Goal: Navigation & Orientation: Understand site structure

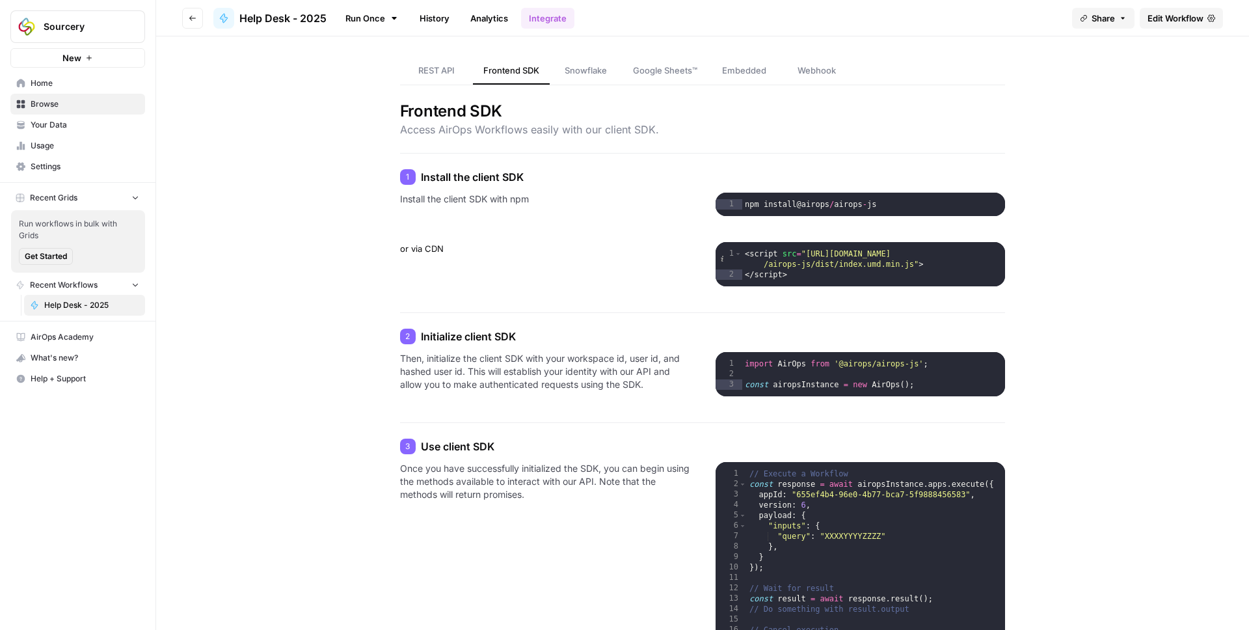
click at [295, 17] on span "Help Desk - 2025" at bounding box center [282, 18] width 87 height 16
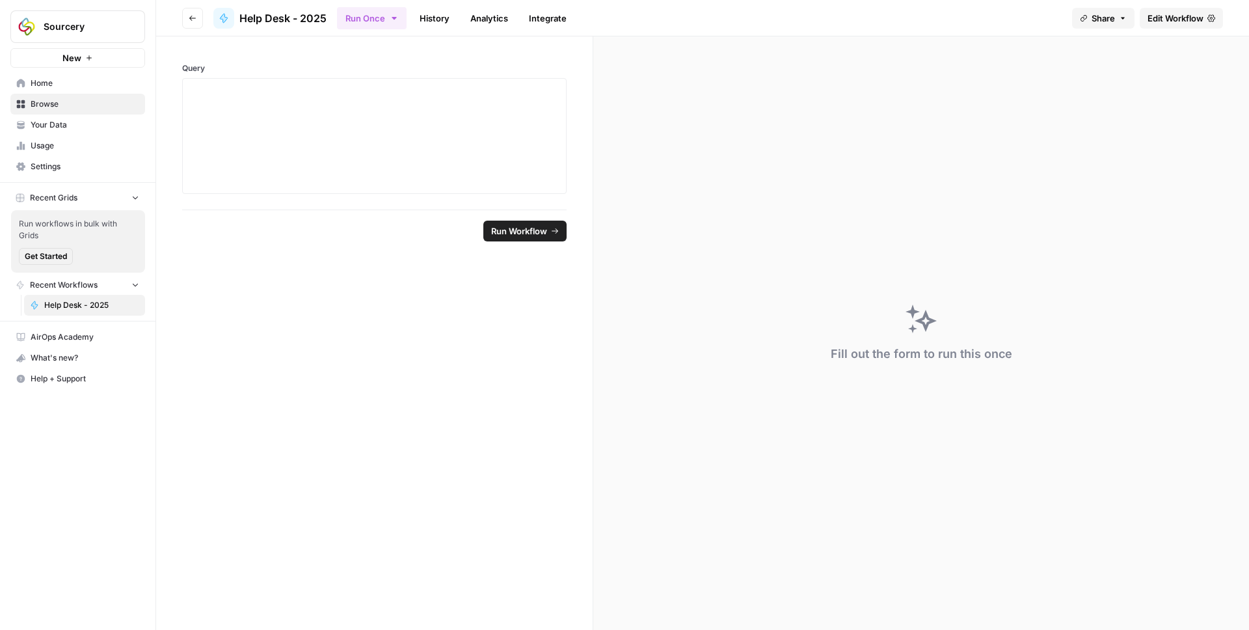
click at [194, 15] on icon "button" at bounding box center [193, 18] width 8 height 8
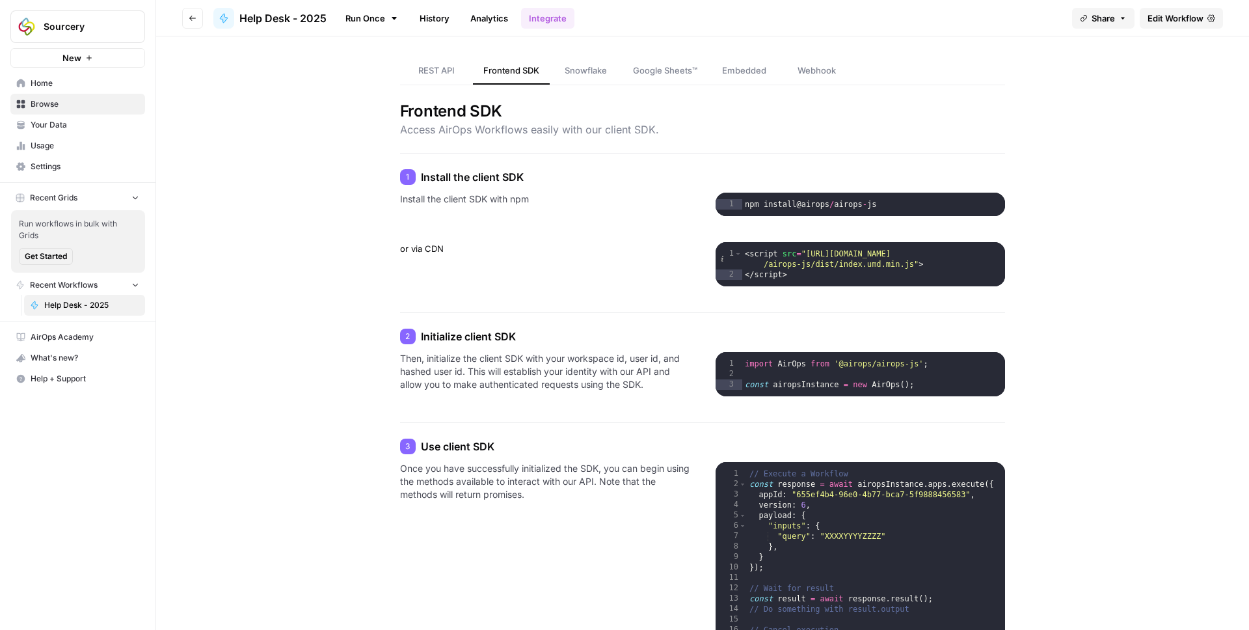
click at [249, 18] on span "Help Desk - 2025" at bounding box center [282, 18] width 87 height 16
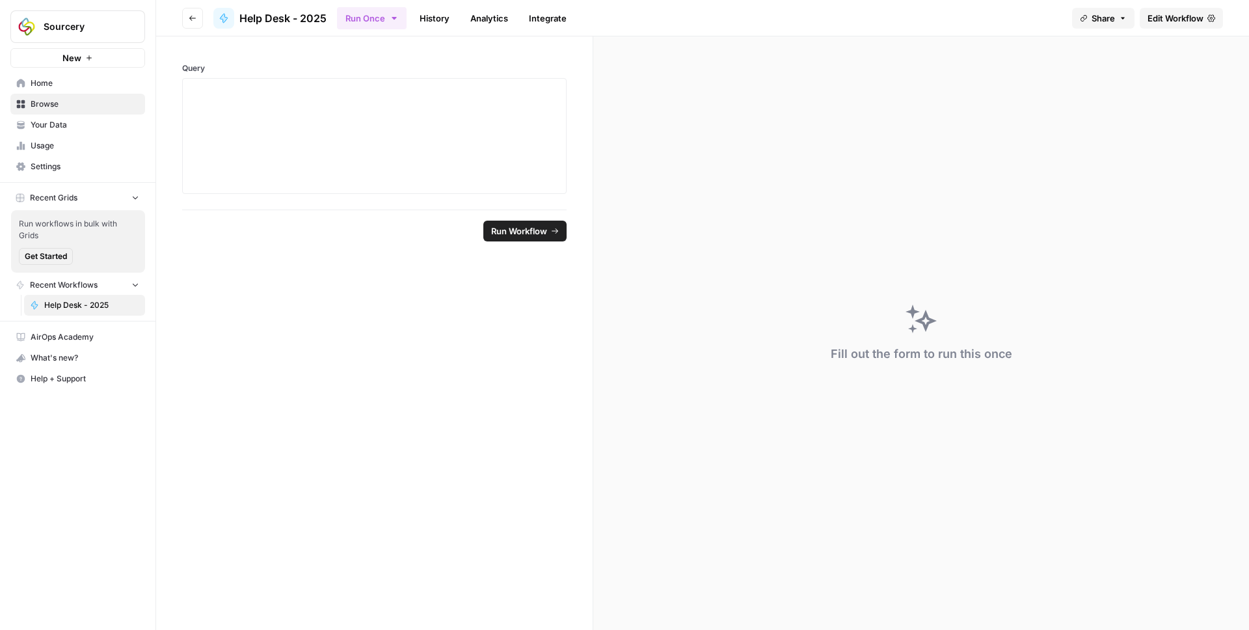
click at [47, 100] on span "Browse" at bounding box center [85, 104] width 109 height 12
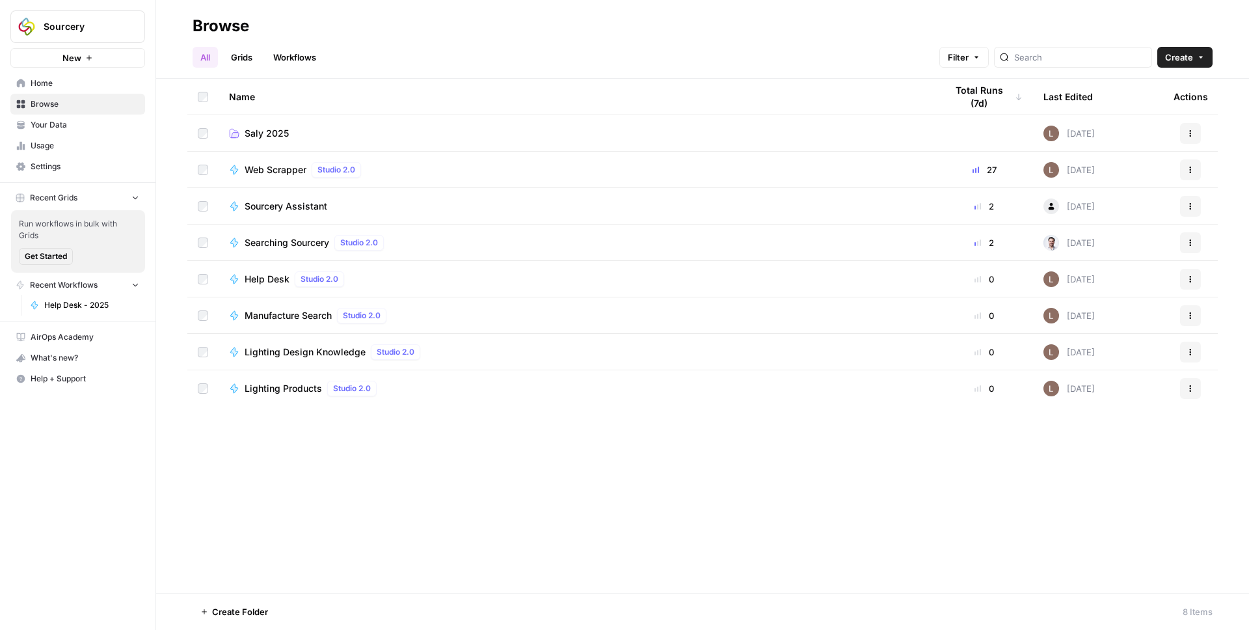
click at [315, 135] on link "Saly 2025" at bounding box center [577, 133] width 696 height 13
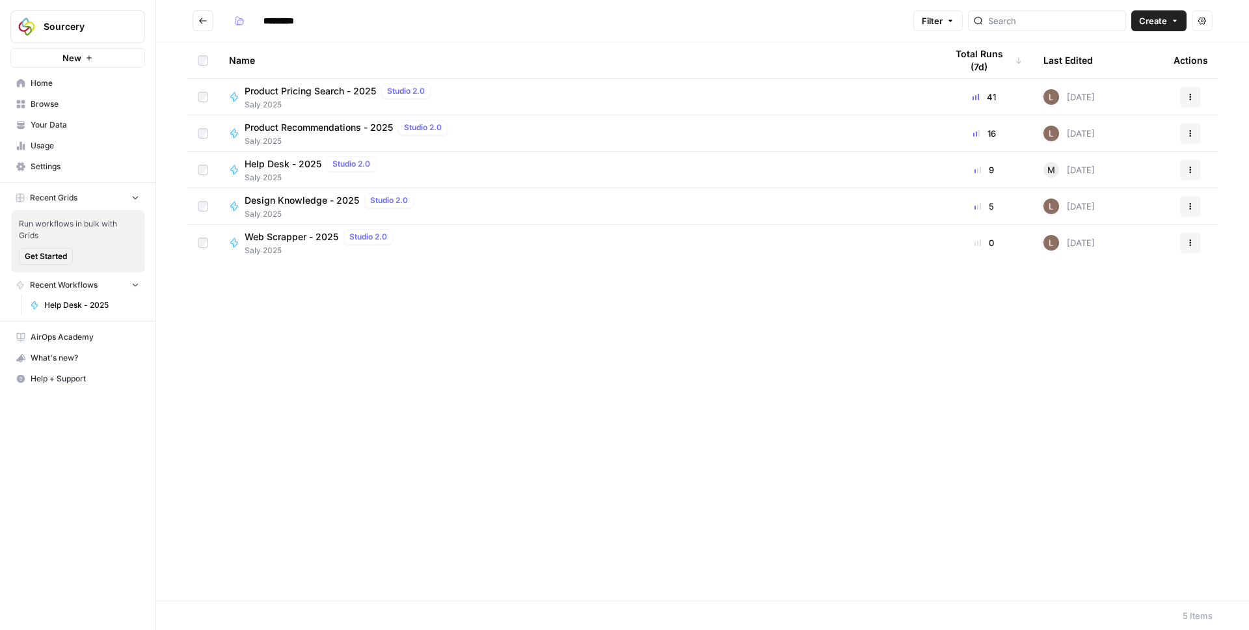
click at [297, 85] on span "Product Pricing Search - 2025" at bounding box center [310, 91] width 131 height 13
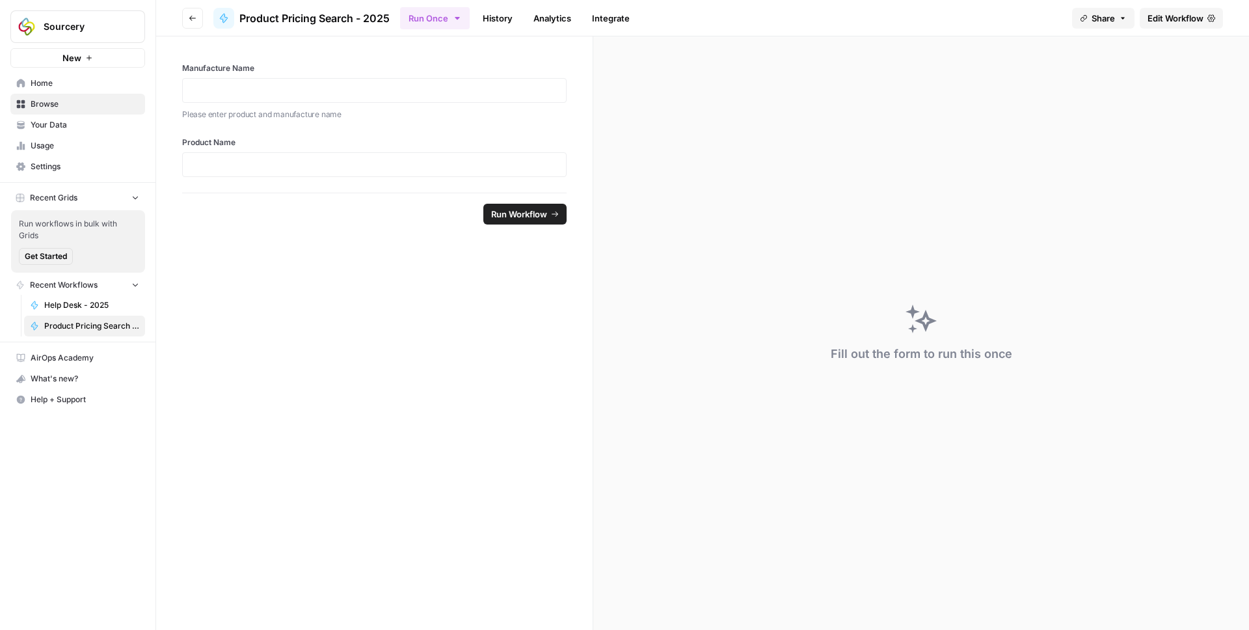
click at [438, 52] on div "Manufacture Name Please enter product and manufacture name Product Name" at bounding box center [374, 114] width 436 height 156
click at [617, 21] on link "Integrate" at bounding box center [610, 18] width 53 height 21
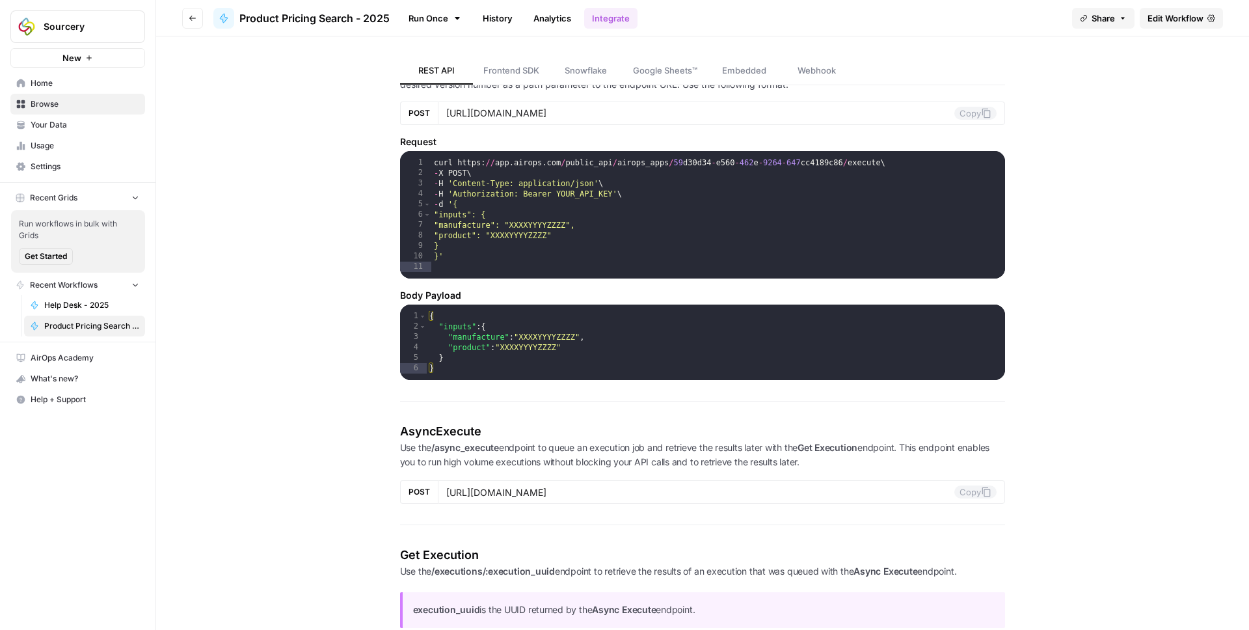
scroll to position [353, 0]
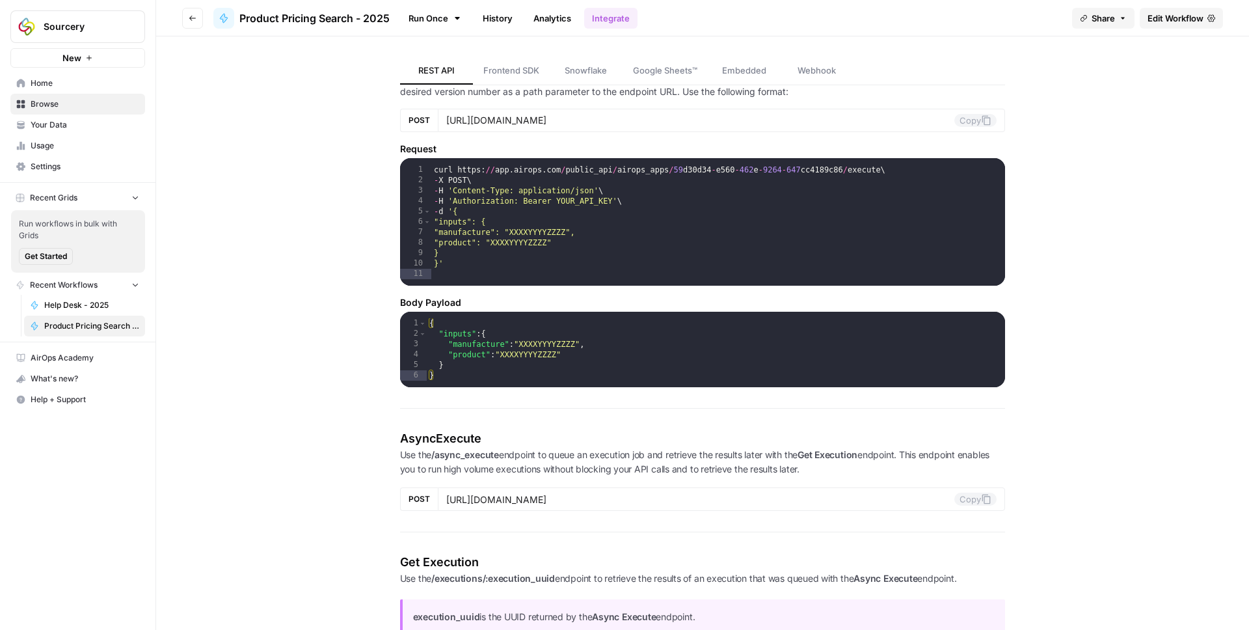
click at [358, 18] on span "Product Pricing Search - 2025" at bounding box center [314, 18] width 150 height 16
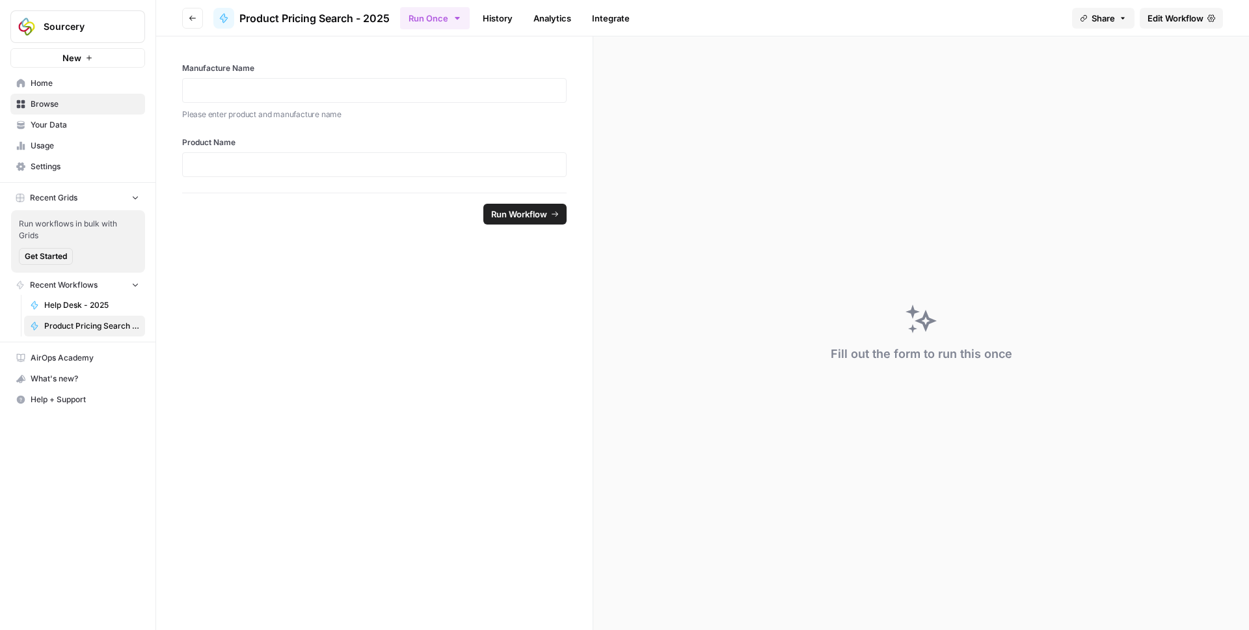
click at [485, 24] on link "History" at bounding box center [498, 18] width 46 height 21
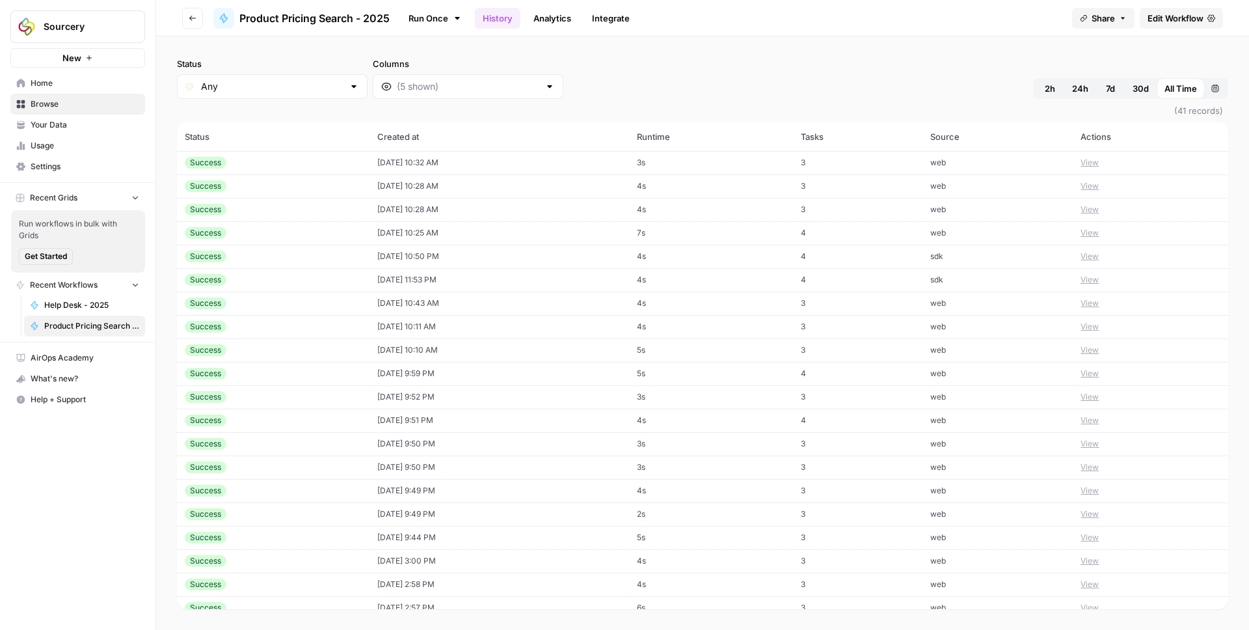
click at [554, 14] on link "Analytics" at bounding box center [552, 18] width 53 height 21
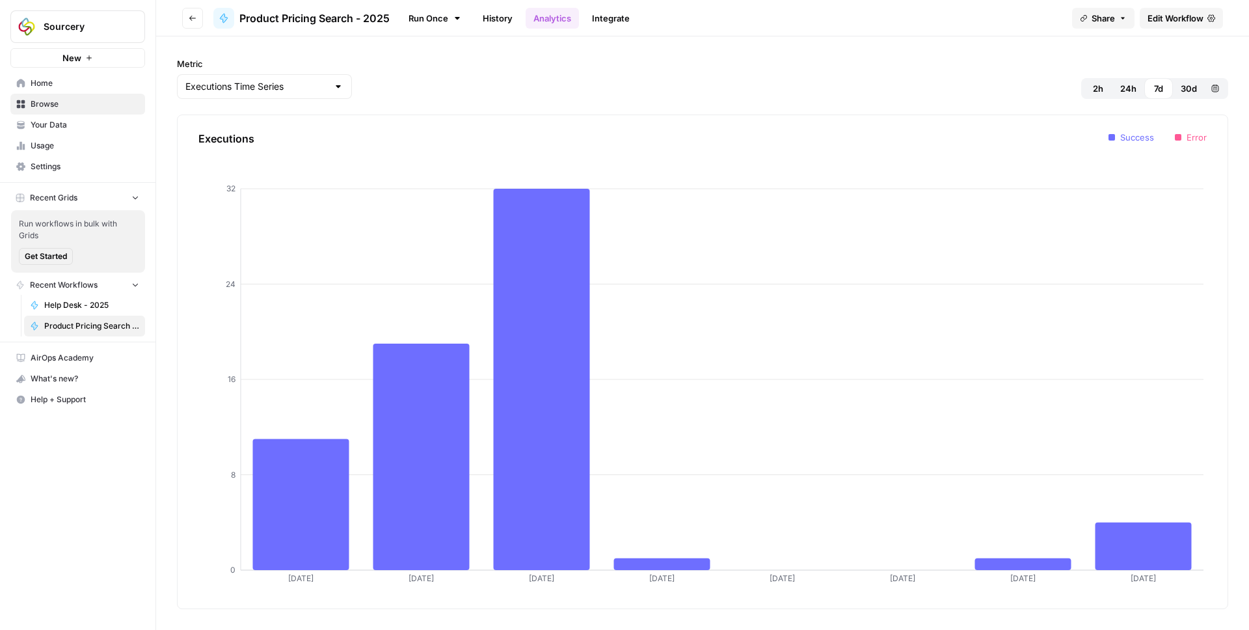
click at [618, 20] on link "Integrate" at bounding box center [610, 18] width 53 height 21
